Goal: Information Seeking & Learning: Learn about a topic

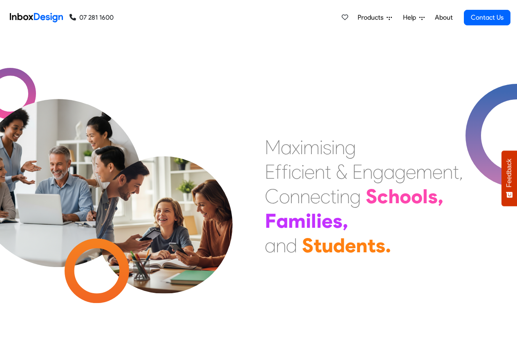
click at [367, 18] on span "Products" at bounding box center [371, 18] width 29 height 10
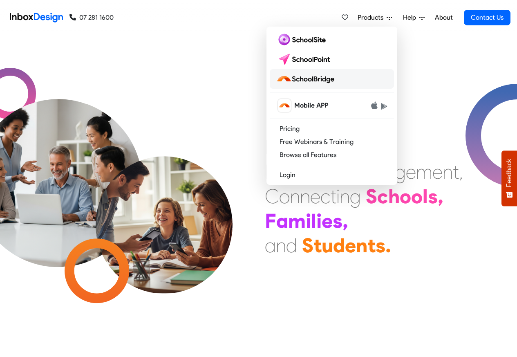
click at [311, 80] on img at bounding box center [306, 78] width 61 height 13
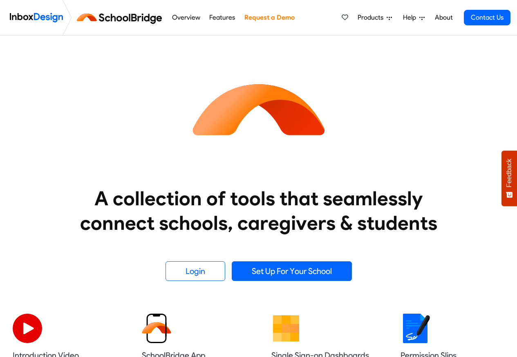
click at [227, 18] on link "Features" at bounding box center [222, 17] width 30 height 16
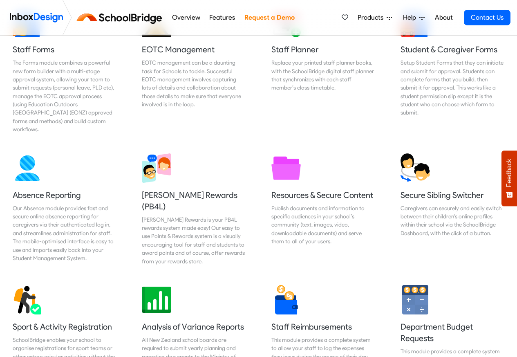
scroll to position [686, 0]
